Goal: Entertainment & Leisure: Consume media (video, audio)

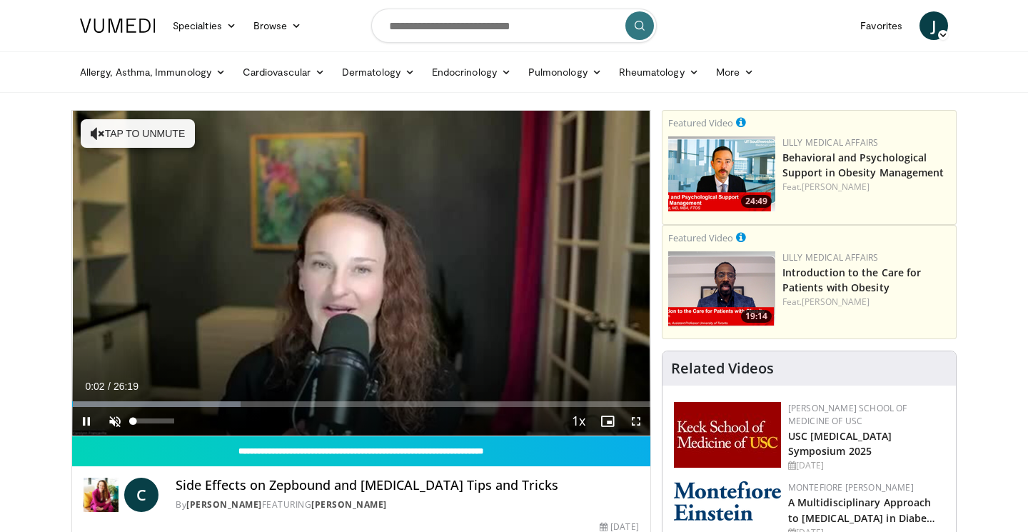
click at [115, 418] on span "Video Player" at bounding box center [115, 421] width 29 height 29
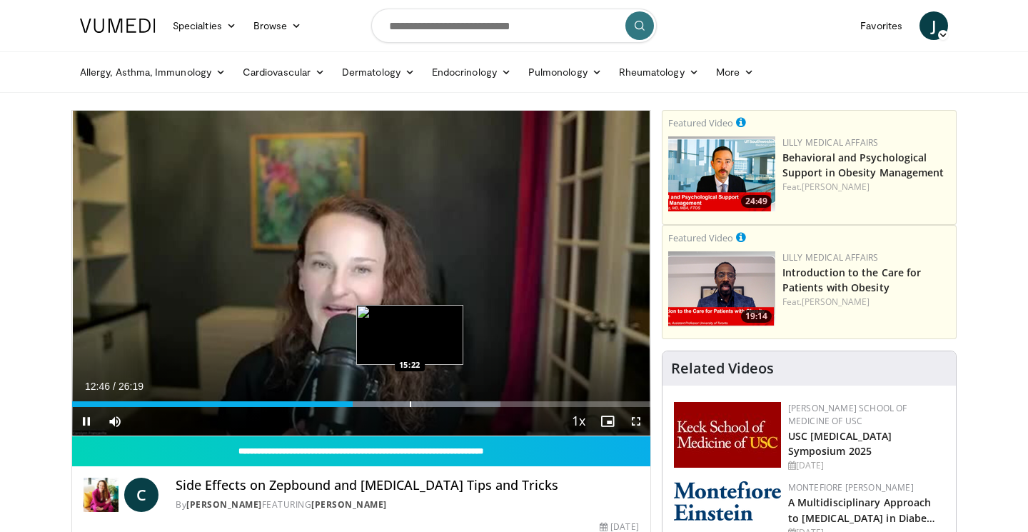
click at [410, 403] on div "Progress Bar" at bounding box center [410, 404] width 1 height 6
drag, startPoint x: 407, startPoint y: 403, endPoint x: 434, endPoint y: 404, distance: 27.2
click at [434, 404] on div "Loaded : 96.71% 15:14 15:18" at bounding box center [361, 404] width 578 height 6
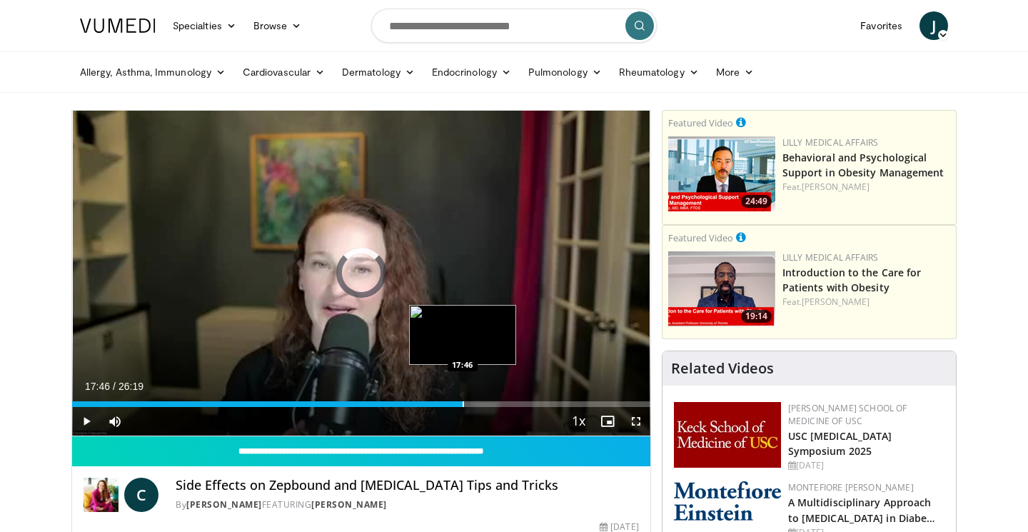
click at [463, 404] on div "Progress Bar" at bounding box center [463, 404] width 1 height 6
